Goal: Use online tool/utility: Utilize a website feature to perform a specific function

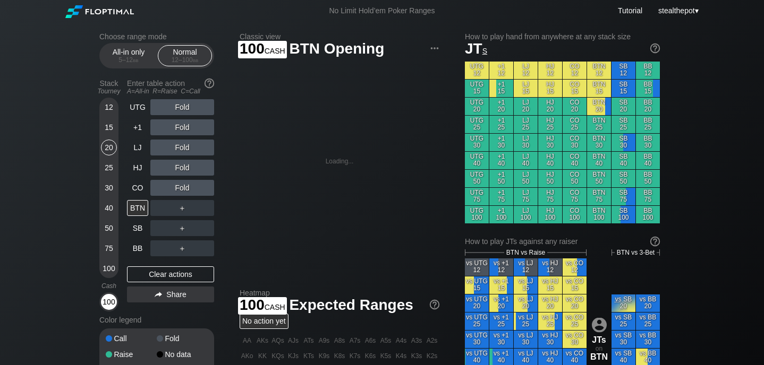
click at [112, 298] on div "100" at bounding box center [109, 302] width 16 height 16
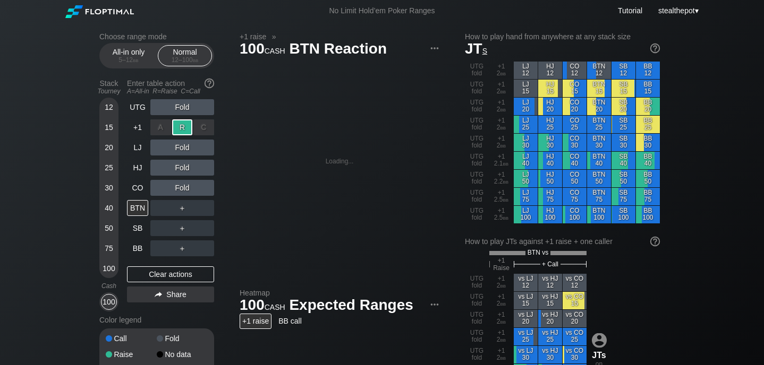
click at [192, 132] on div "R ✕" at bounding box center [182, 128] width 21 height 16
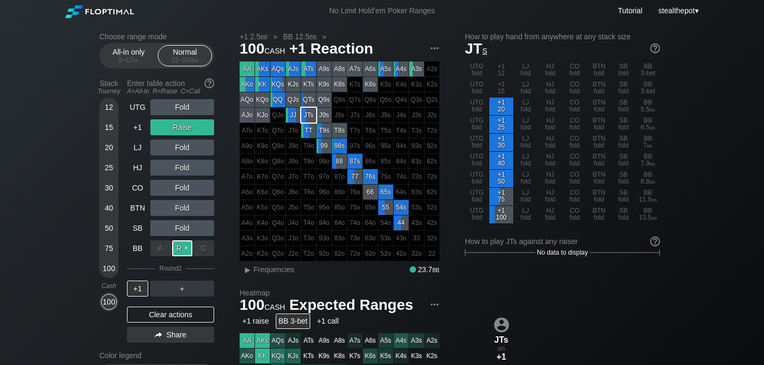
click at [181, 248] on div "R ✕" at bounding box center [182, 249] width 21 height 16
click at [182, 250] on div "R ✕" at bounding box center [182, 249] width 21 height 16
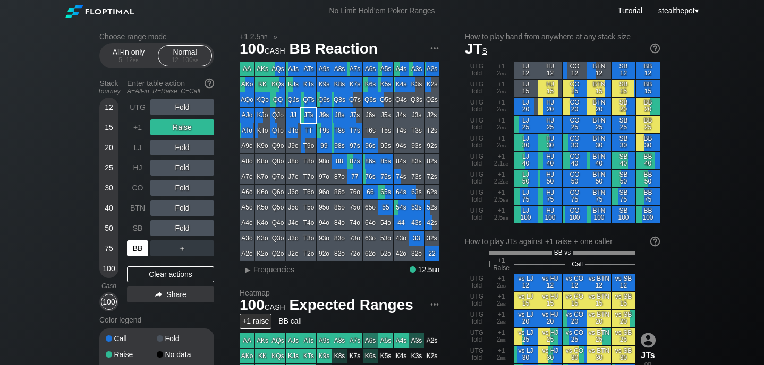
click at [134, 249] on div "BB" at bounding box center [137, 249] width 21 height 16
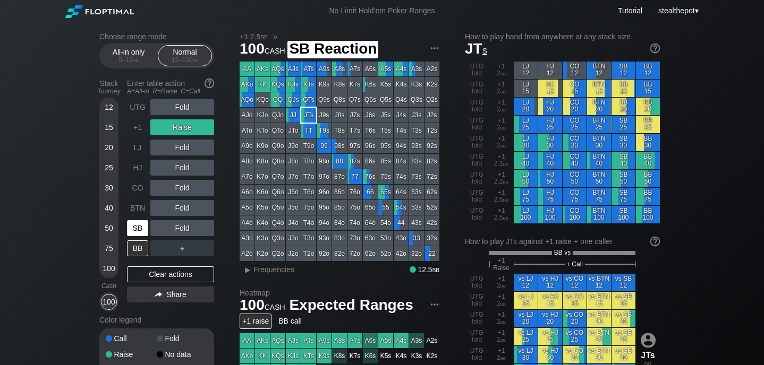
click at [137, 226] on div "SB" at bounding box center [137, 228] width 21 height 16
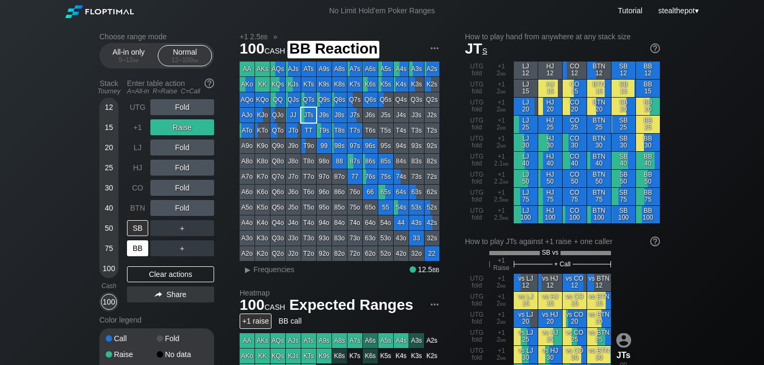
click at [139, 249] on div "BB" at bounding box center [137, 249] width 21 height 16
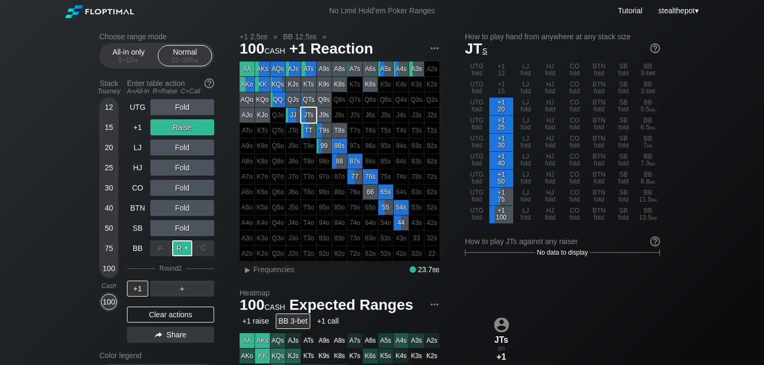
click at [183, 248] on div "R ✕" at bounding box center [182, 249] width 21 height 16
